Goal: Task Accomplishment & Management: Complete application form

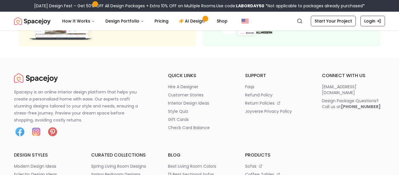
scroll to position [149, 0]
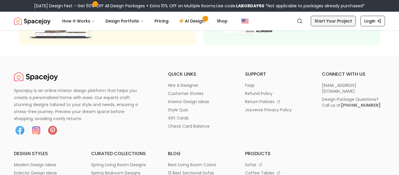
click at [339, 23] on link "Start Your Project" at bounding box center [333, 21] width 45 height 11
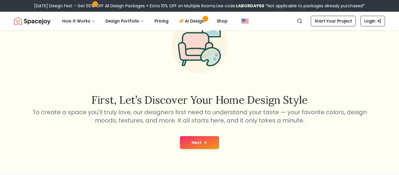
scroll to position [41, 0]
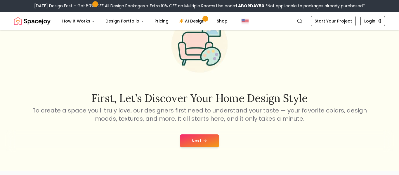
click at [192, 144] on button "Next" at bounding box center [199, 140] width 39 height 13
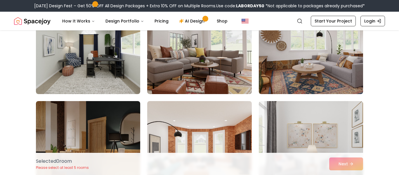
scroll to position [1386, 0]
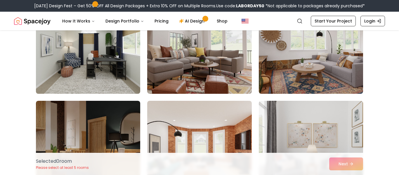
click at [127, 62] on img at bounding box center [88, 47] width 110 height 98
click at [110, 56] on img at bounding box center [88, 47] width 110 height 98
click at [111, 59] on img at bounding box center [88, 47] width 110 height 98
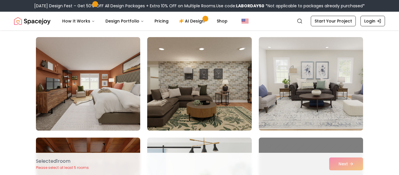
scroll to position [1551, 0]
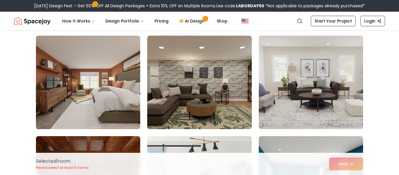
click at [284, 77] on img at bounding box center [311, 82] width 110 height 98
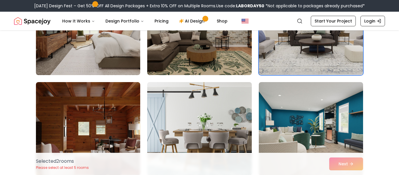
click at [312, 56] on img at bounding box center [311, 28] width 110 height 98
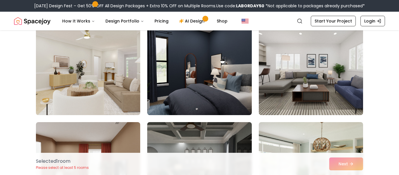
click at [122, 76] on img at bounding box center [88, 68] width 110 height 98
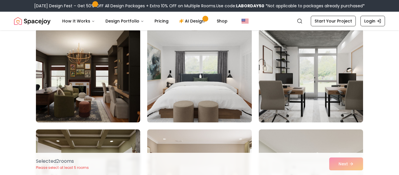
scroll to position [2263, 0]
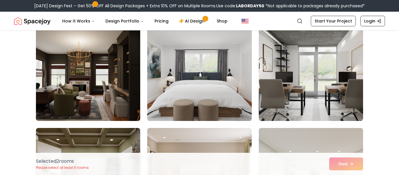
click at [218, 70] on img at bounding box center [200, 74] width 110 height 98
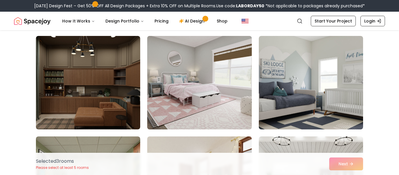
scroll to position [2556, 0]
click at [202, 82] on img at bounding box center [200, 83] width 110 height 98
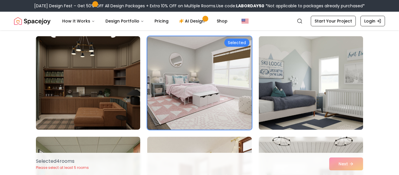
click at [308, 92] on img at bounding box center [311, 83] width 110 height 98
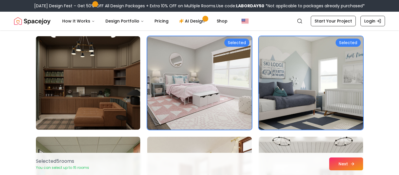
click at [337, 161] on button "Next" at bounding box center [346, 163] width 34 height 13
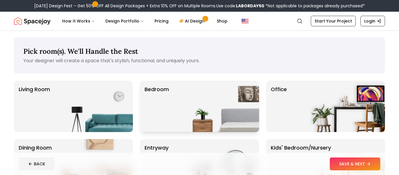
click at [186, 103] on img at bounding box center [221, 106] width 75 height 51
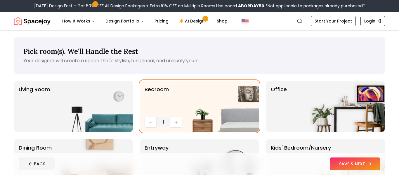
click at [341, 162] on button "SAVE & NEXT" at bounding box center [355, 163] width 51 height 13
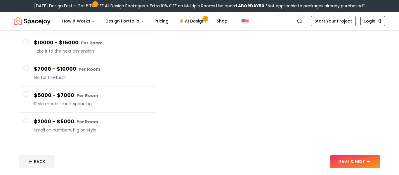
scroll to position [85, 0]
click at [356, 165] on button "SAVE & NEXT" at bounding box center [355, 161] width 51 height 13
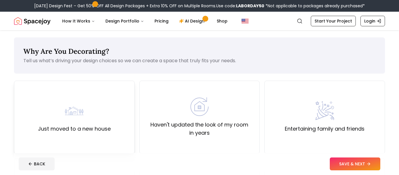
click at [83, 125] on label "Just moved to a new house" at bounding box center [74, 129] width 73 height 8
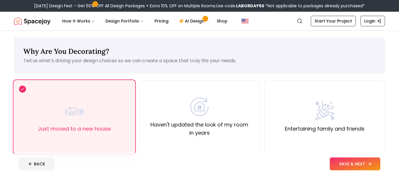
click at [345, 162] on button "SAVE & NEXT" at bounding box center [355, 163] width 51 height 13
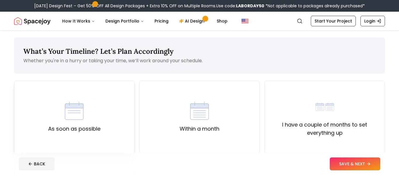
click at [112, 114] on div "As soon as possible" at bounding box center [74, 117] width 121 height 73
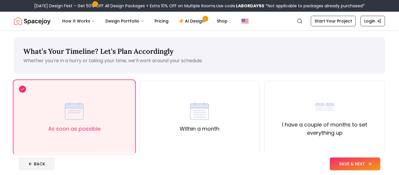
click at [350, 164] on button "SAVE & NEXT" at bounding box center [355, 163] width 51 height 13
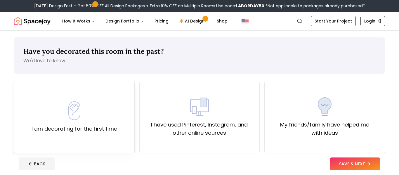
click at [73, 102] on img at bounding box center [74, 110] width 19 height 19
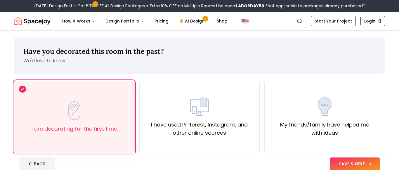
click at [343, 160] on button "SAVE & NEXT" at bounding box center [355, 163] width 51 height 13
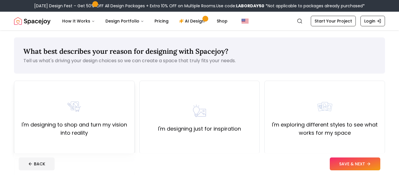
click at [93, 133] on label "I'm designing to shop and turn my vision into reality" at bounding box center [74, 129] width 111 height 16
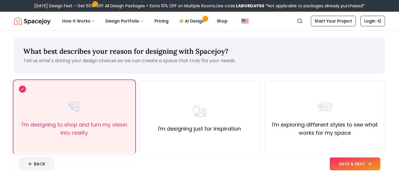
click at [340, 167] on button "SAVE & NEXT" at bounding box center [355, 163] width 51 height 13
